Goal: Task Accomplishment & Management: Manage account settings

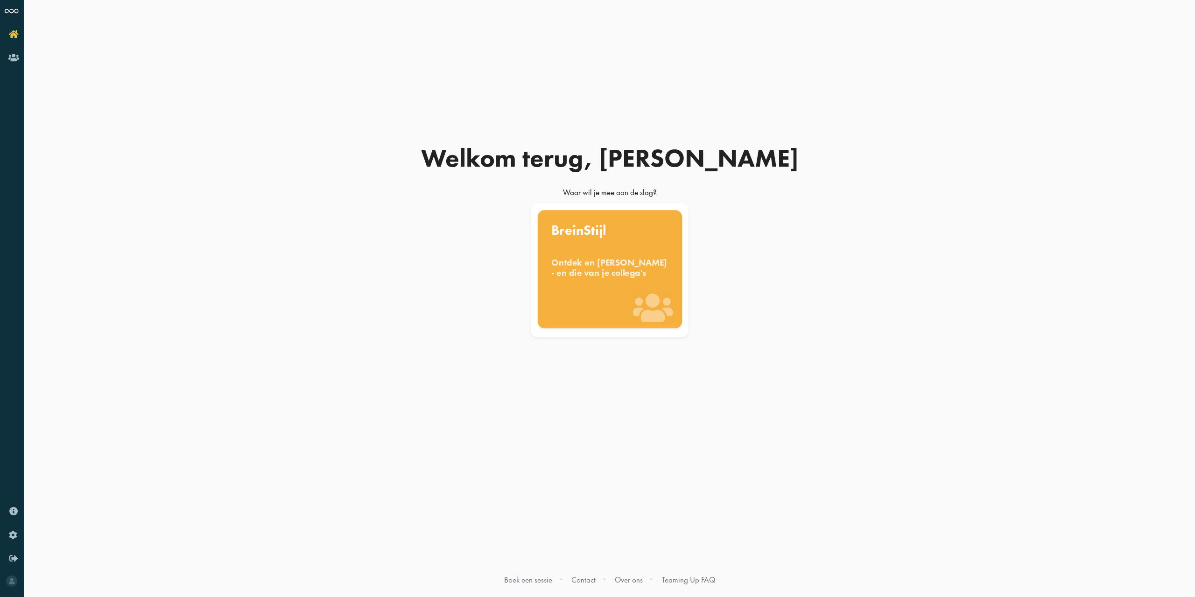
click at [624, 278] on div "Ontdek en benut jouw denkstijl - en die van je collega's" at bounding box center [609, 267] width 117 height 21
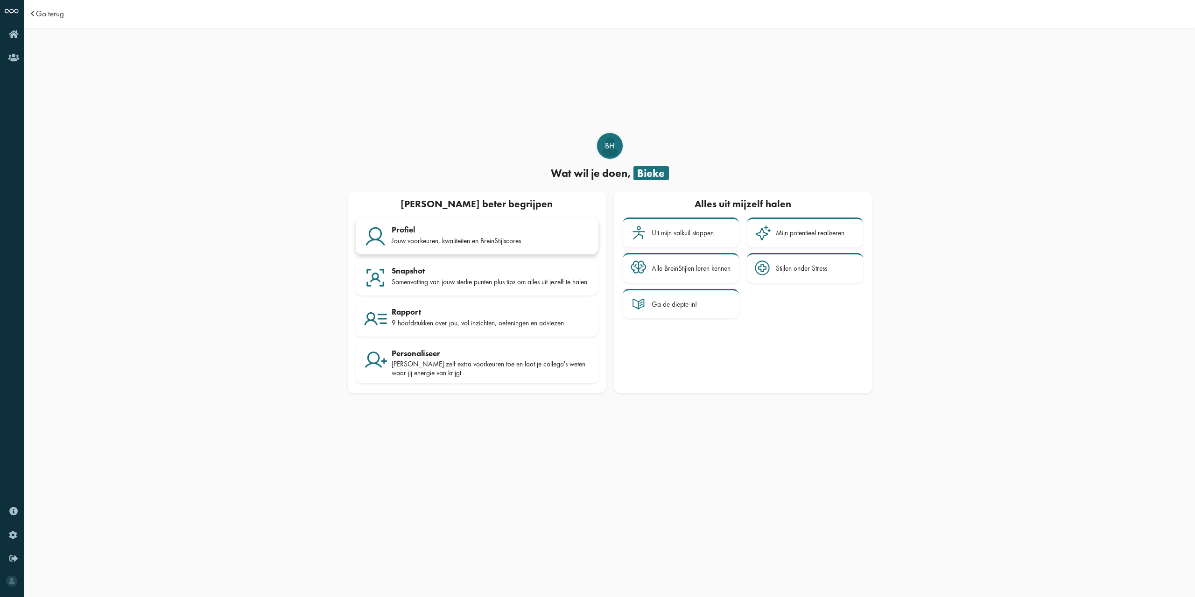
click at [443, 241] on div "Jouw voorkeuren, kwaliteiten en BreinStijlscores" at bounding box center [491, 241] width 198 height 8
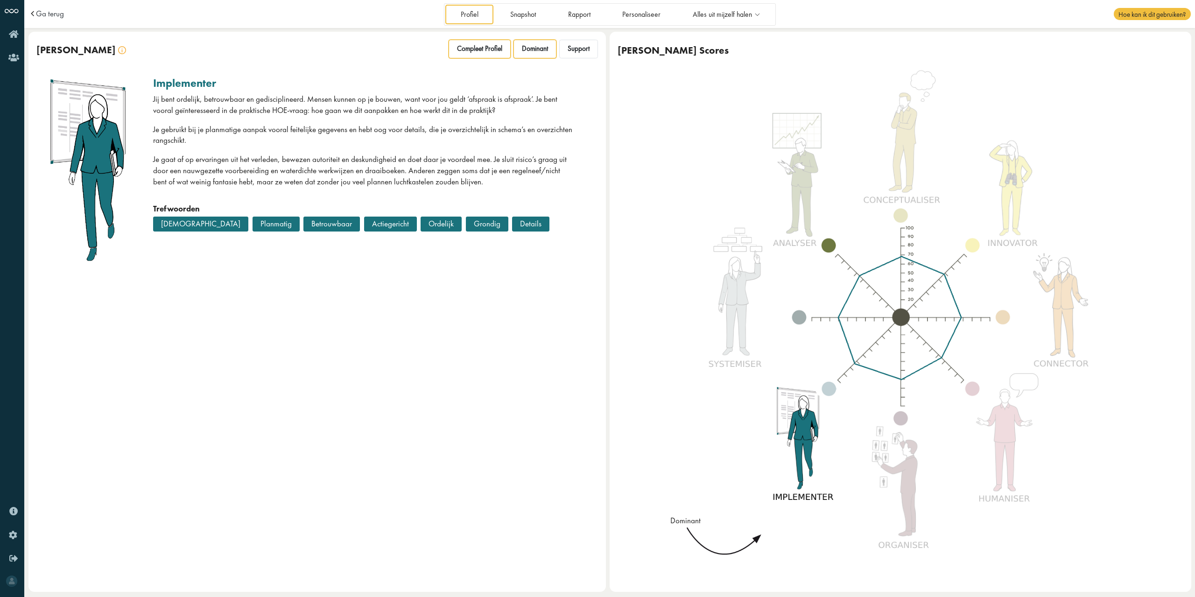
click at [478, 48] on span "Compleet Profiel" at bounding box center [479, 48] width 45 height 9
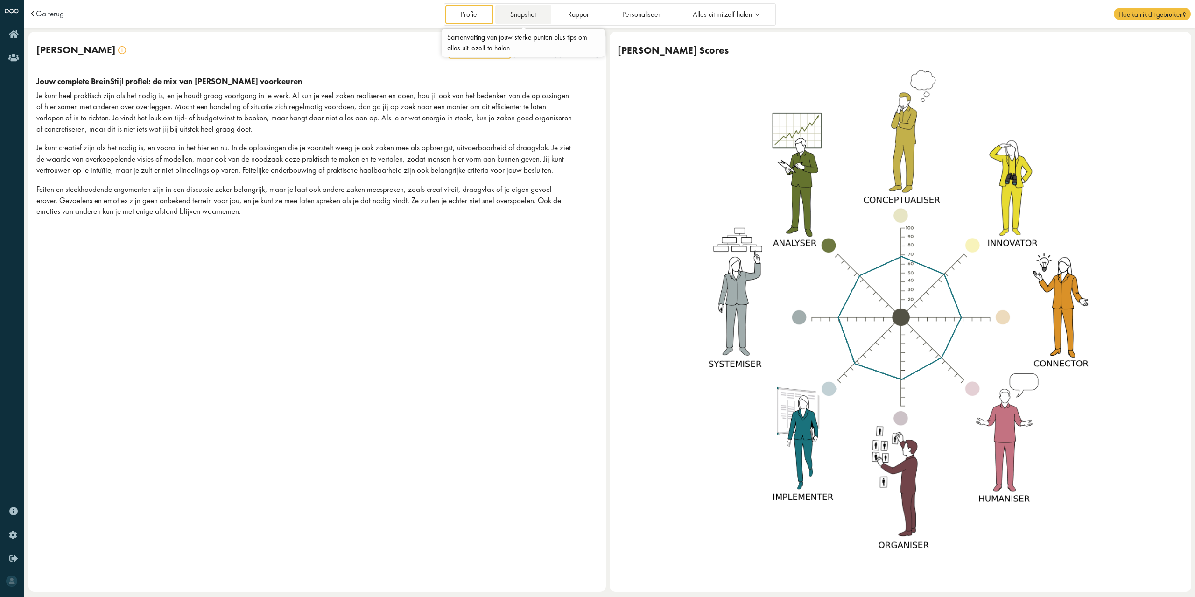
click at [532, 14] on link "Snapshot" at bounding box center [523, 14] width 56 height 19
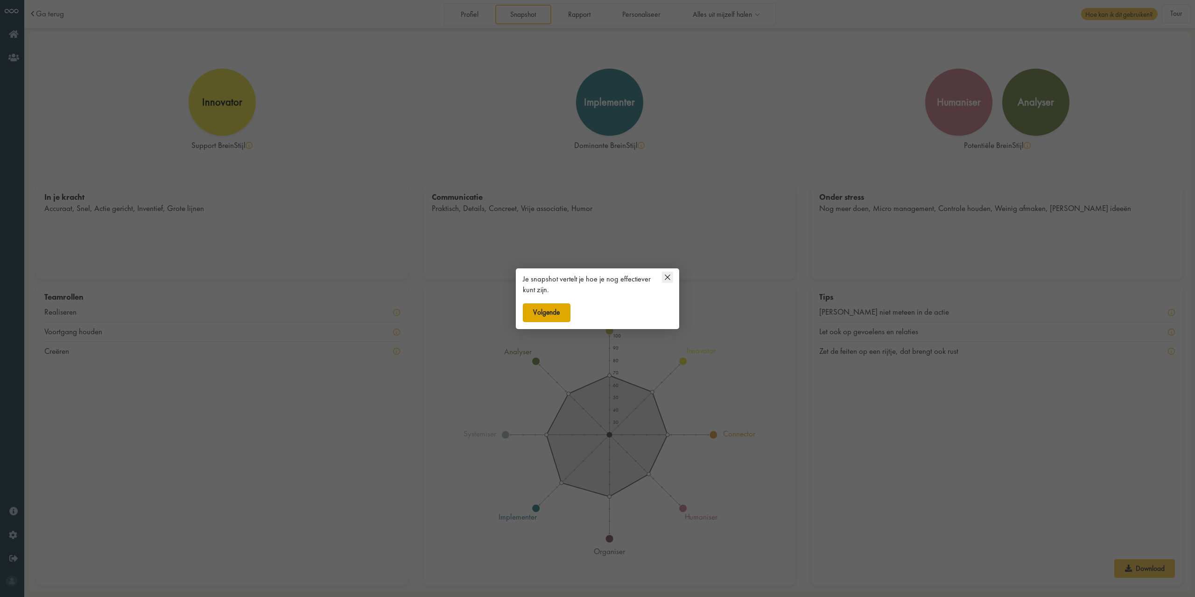
click at [557, 310] on button "Volgende" at bounding box center [547, 312] width 48 height 19
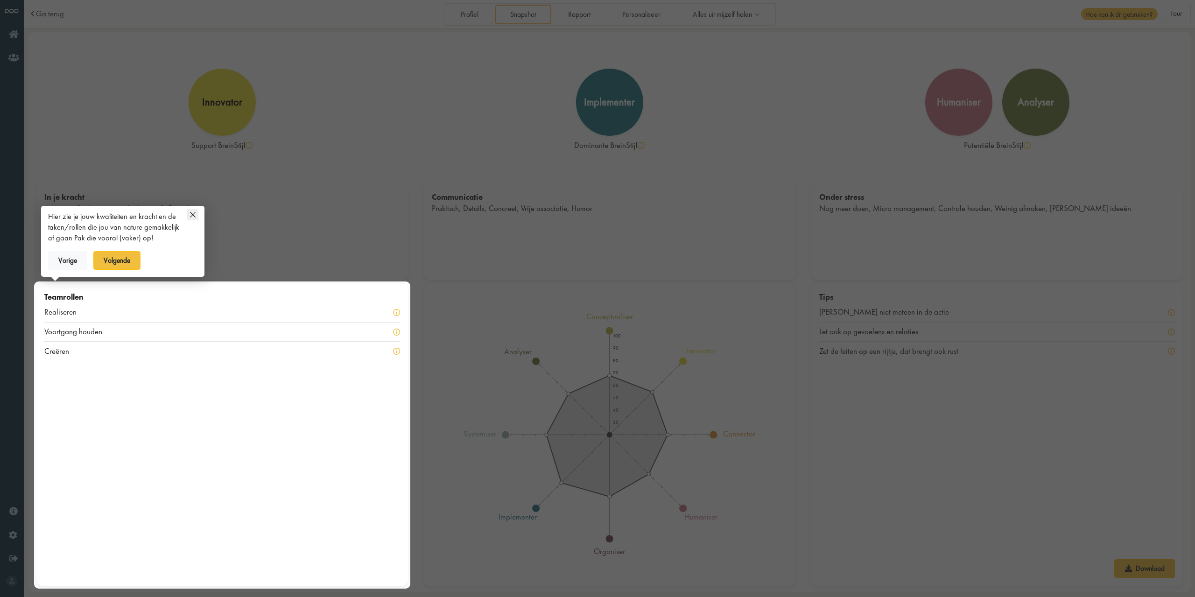
click at [195, 214] on icon at bounding box center [192, 214] width 11 height 11
